Goal: Task Accomplishment & Management: Manage account settings

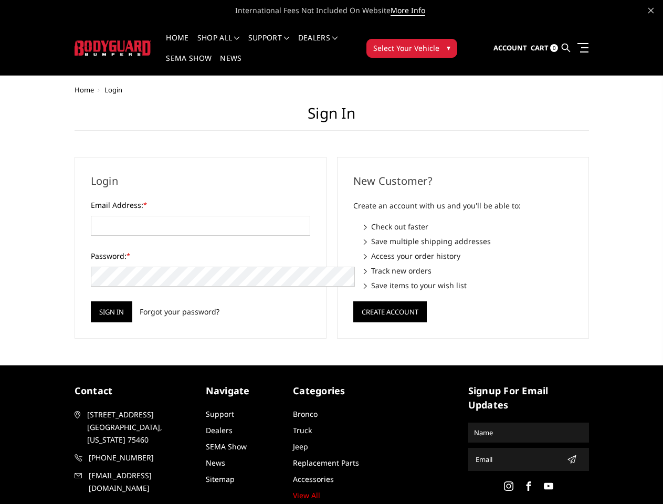
click at [332, 252] on div "New Customer? Create an account with us and you'll be able to: Check out faster…" at bounding box center [463, 248] width 262 height 182
click at [283, 38] on li "Support FAQ Install Instructions Shipping Warranty Terms & Conditions Cancellat…" at bounding box center [269, 44] width 50 height 20
click at [282, 44] on li "Support FAQ Install Instructions Shipping Warranty Terms & Conditions Cancellat…" at bounding box center [269, 44] width 50 height 20
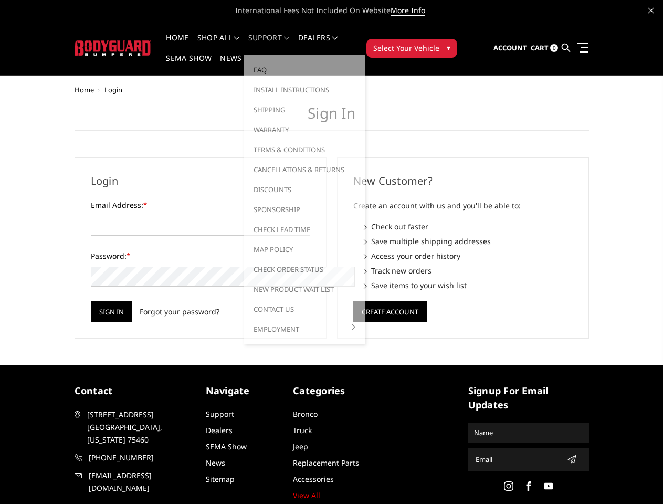
click at [439, 43] on span "Select Your Vehicle" at bounding box center [406, 48] width 66 height 11
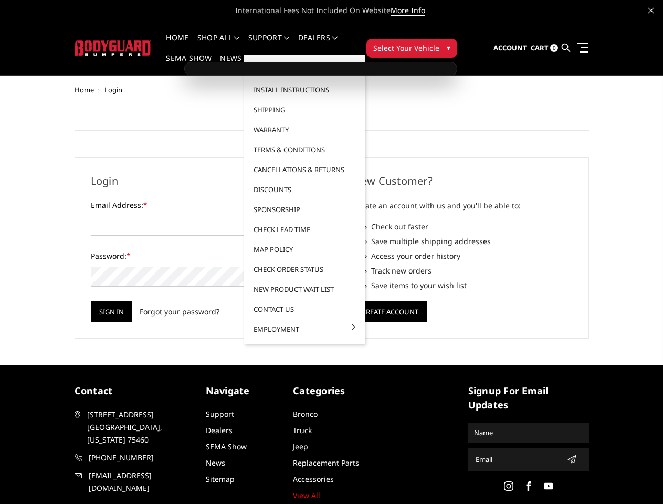
click at [439, 43] on span "Select Your Vehicle" at bounding box center [406, 48] width 66 height 11
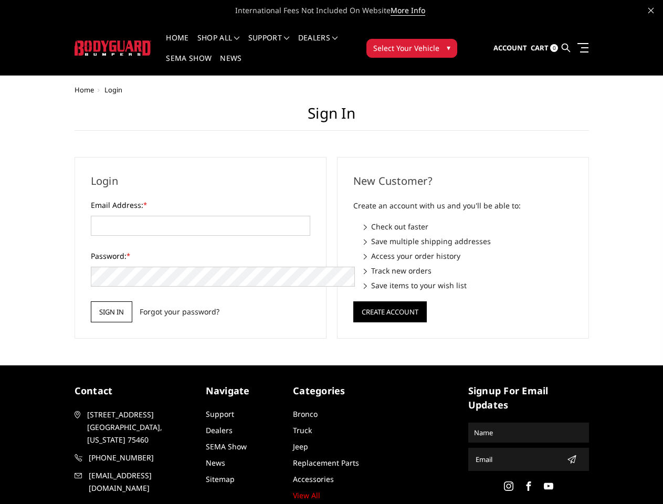
click at [91, 301] on input "Sign in" at bounding box center [111, 311] width 41 height 21
click at [389, 301] on button "Create Account" at bounding box center [389, 311] width 73 height 21
click at [567, 455] on icon "submit" at bounding box center [571, 459] width 8 height 8
